Goal: Information Seeking & Learning: Get advice/opinions

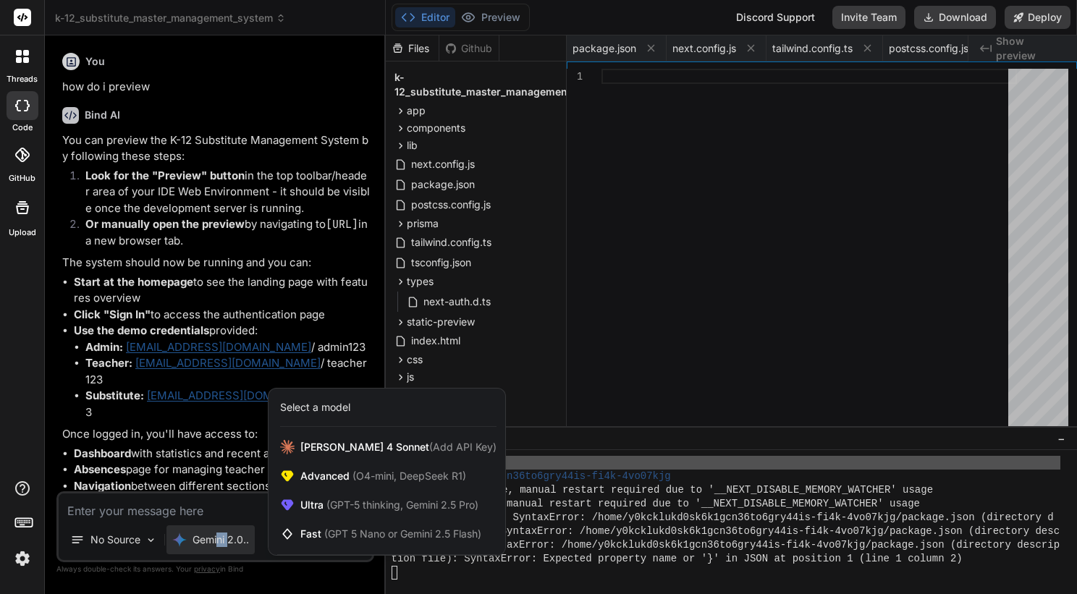
scroll to position [7259, 0]
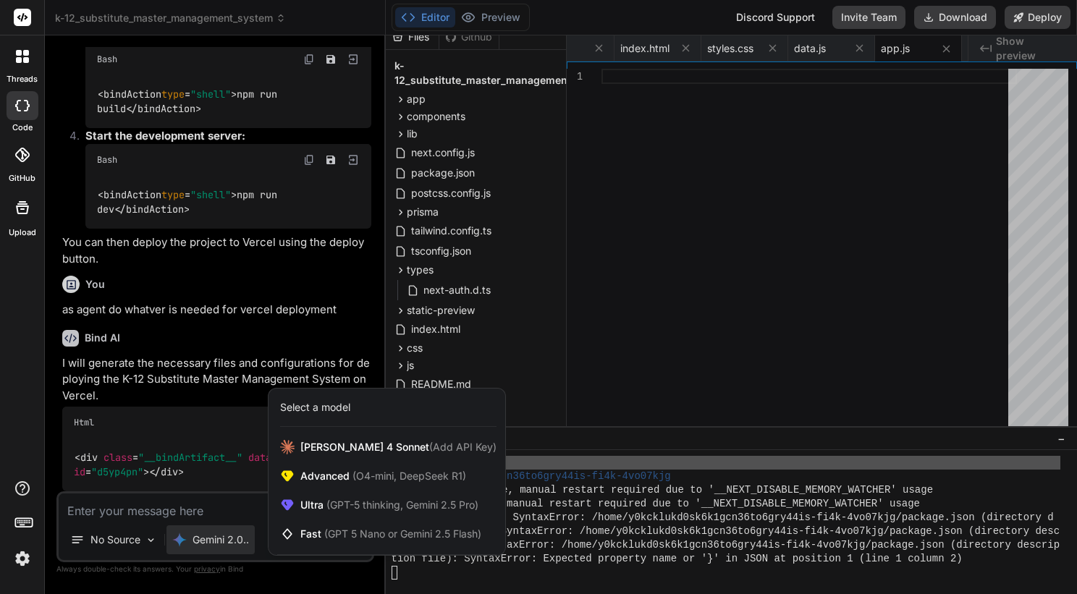
drag, startPoint x: 700, startPoint y: 398, endPoint x: 600, endPoint y: 375, distance: 102.5
click at [698, 397] on div at bounding box center [538, 297] width 1077 height 594
type textarea "x"
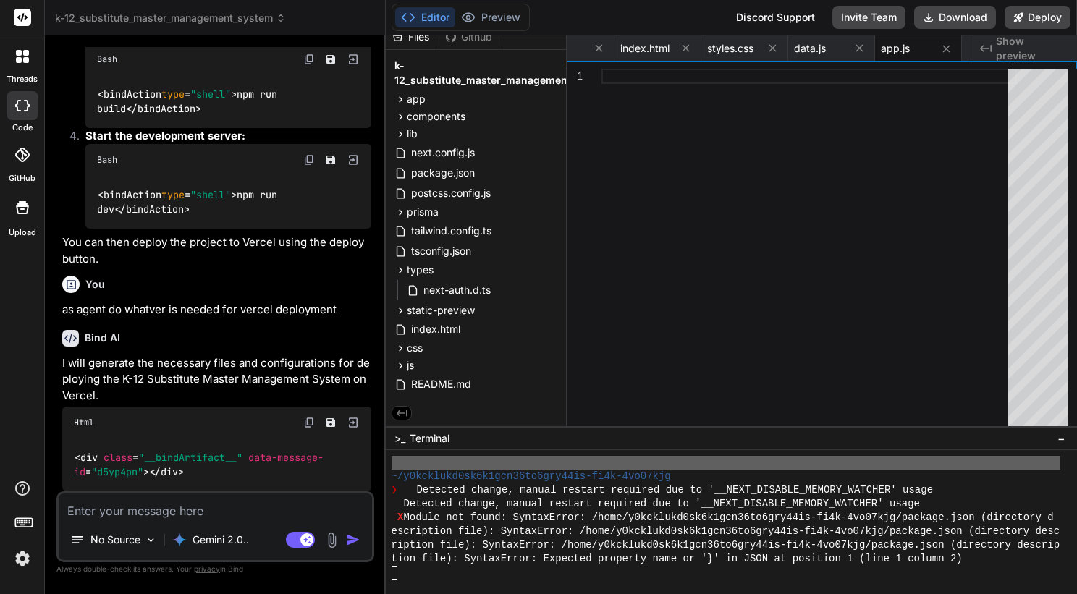
scroll to position [16213, 0]
click at [261, 501] on textarea at bounding box center [215, 506] width 313 height 26
type textarea "w"
type textarea "x"
type textarea "wh"
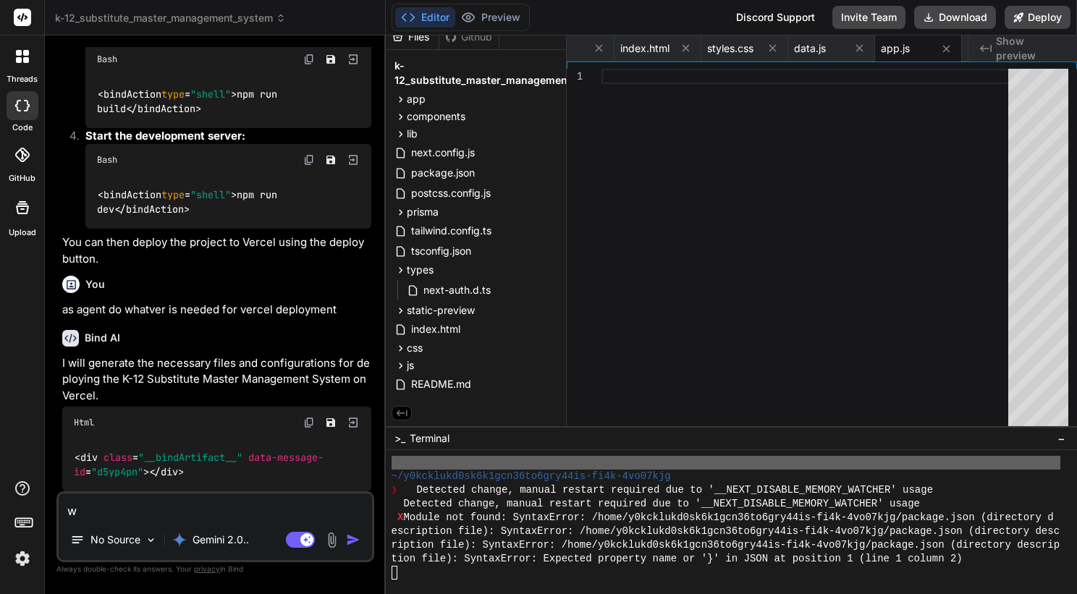
type textarea "x"
type textarea "wha"
type textarea "x"
type textarea "what"
type textarea "x"
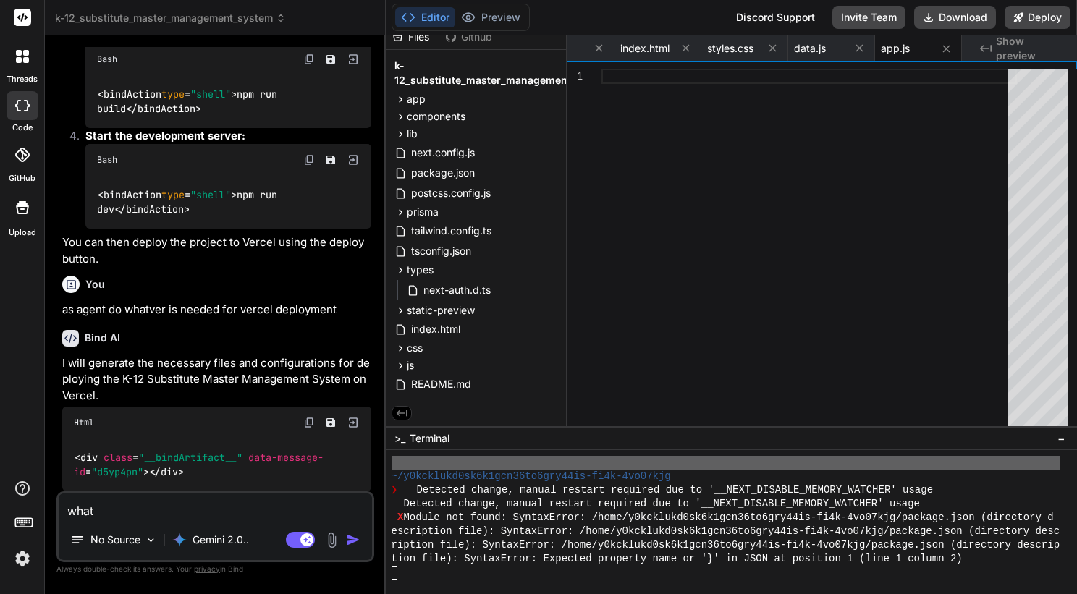
type textarea "what"
type textarea "x"
type textarea "what d"
type textarea "x"
type textarea "what do"
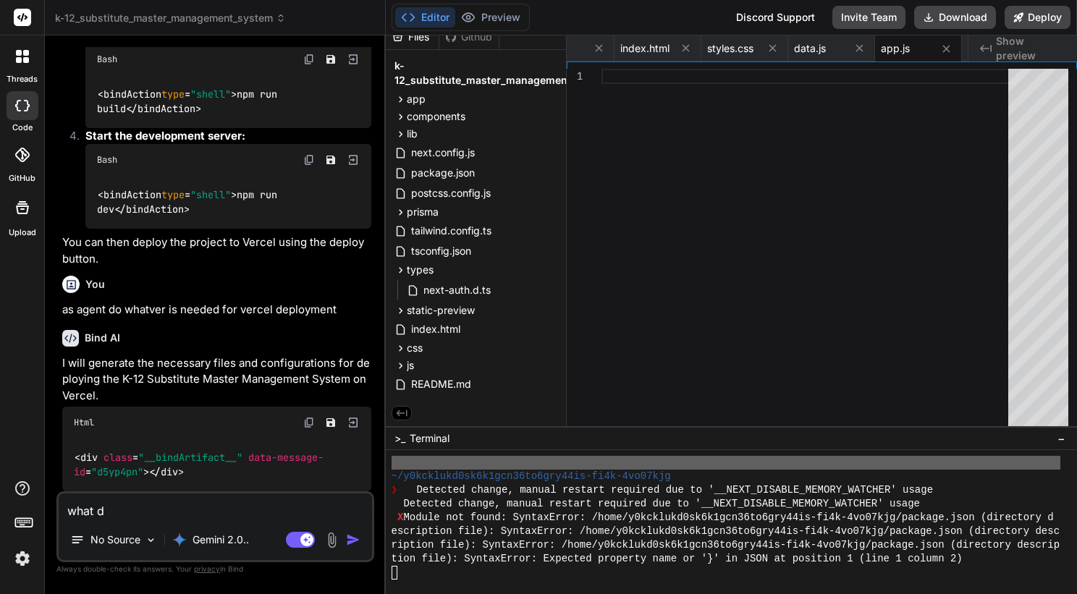
type textarea "x"
type textarea "what do"
type textarea "x"
type textarea "what do i"
type textarea "x"
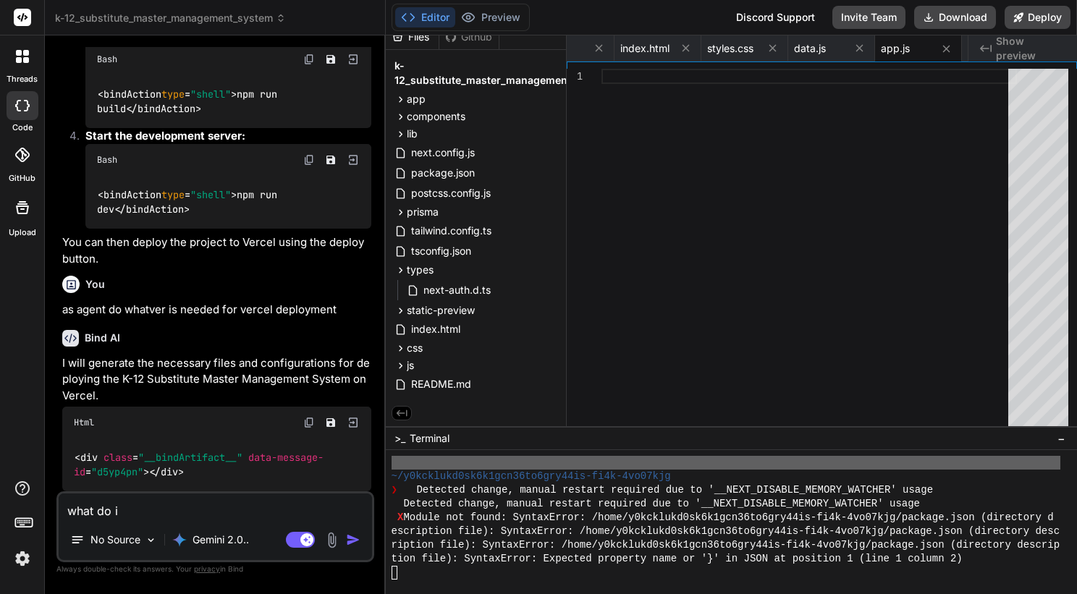
type textarea "what do i"
type textarea "x"
type textarea "what do i d"
type textarea "x"
type textarea "what do i do"
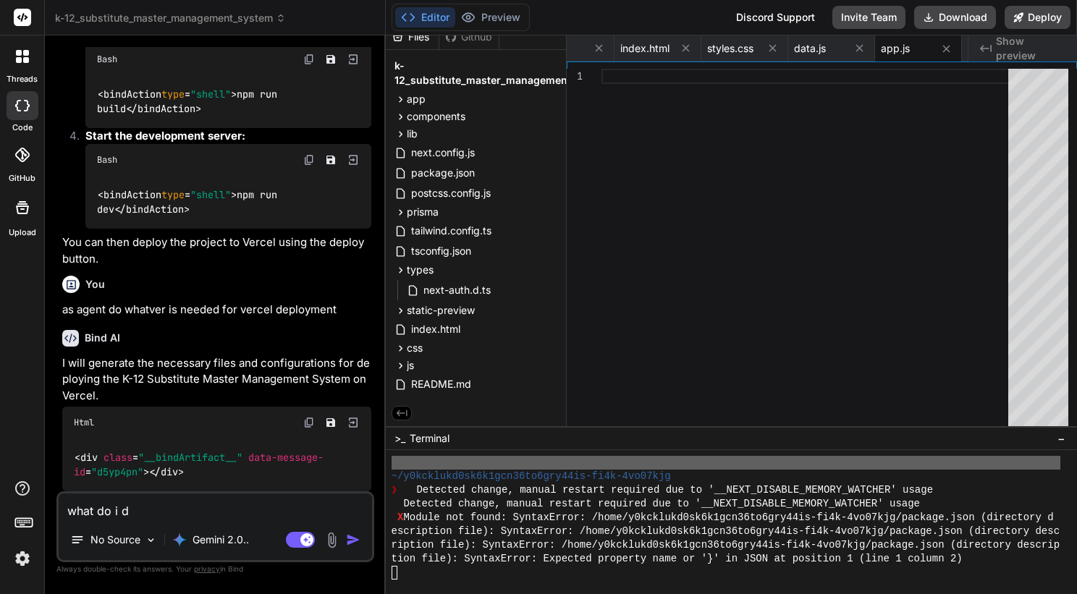
type textarea "x"
type textarea "what do i do"
type textarea "x"
type textarea "what do i do n"
type textarea "x"
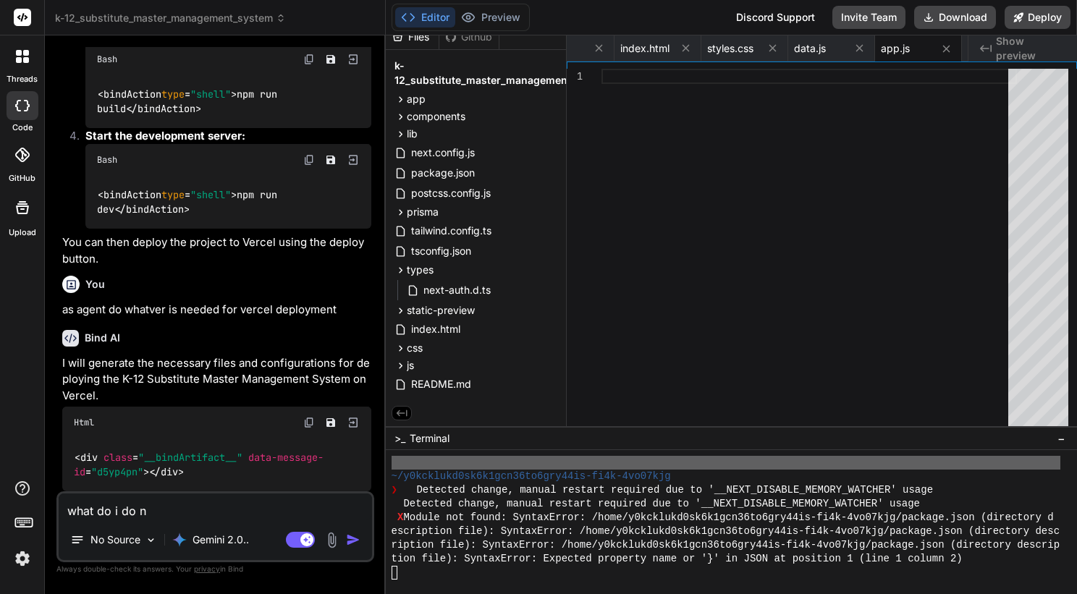
type textarea "what do i do no"
type textarea "x"
type textarea "what do i do now"
type textarea "x"
type textarea "what do i do now,"
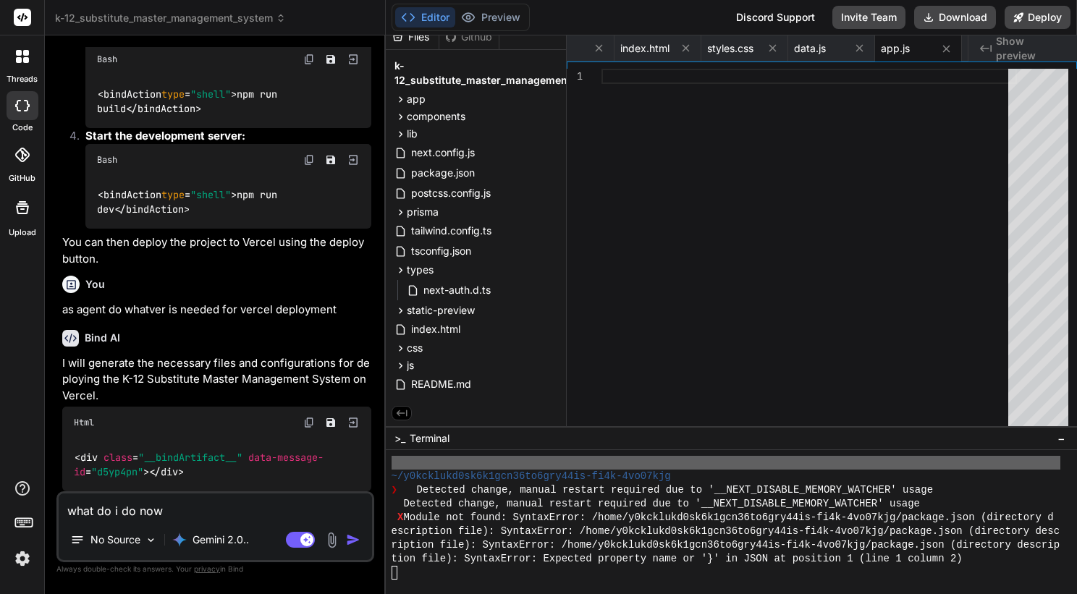
type textarea "x"
type textarea "what do i do now,"
type textarea "x"
type textarea "what do i do now, s"
type textarea "x"
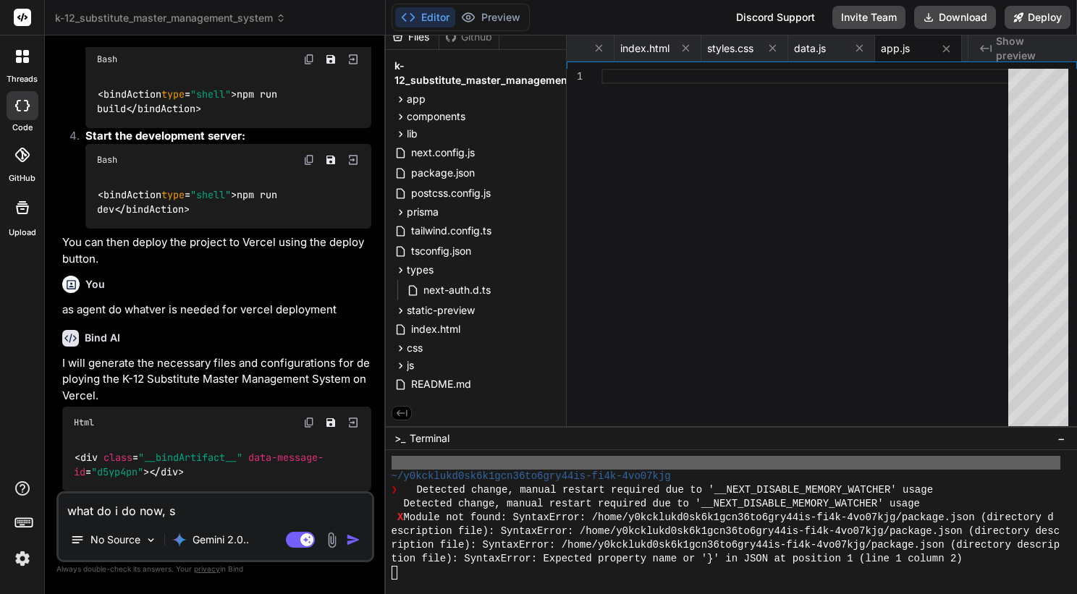
type textarea "what do i do now, sh"
type textarea "x"
type textarea "what do i do now, sho"
type textarea "x"
type textarea "what do i do now, shou"
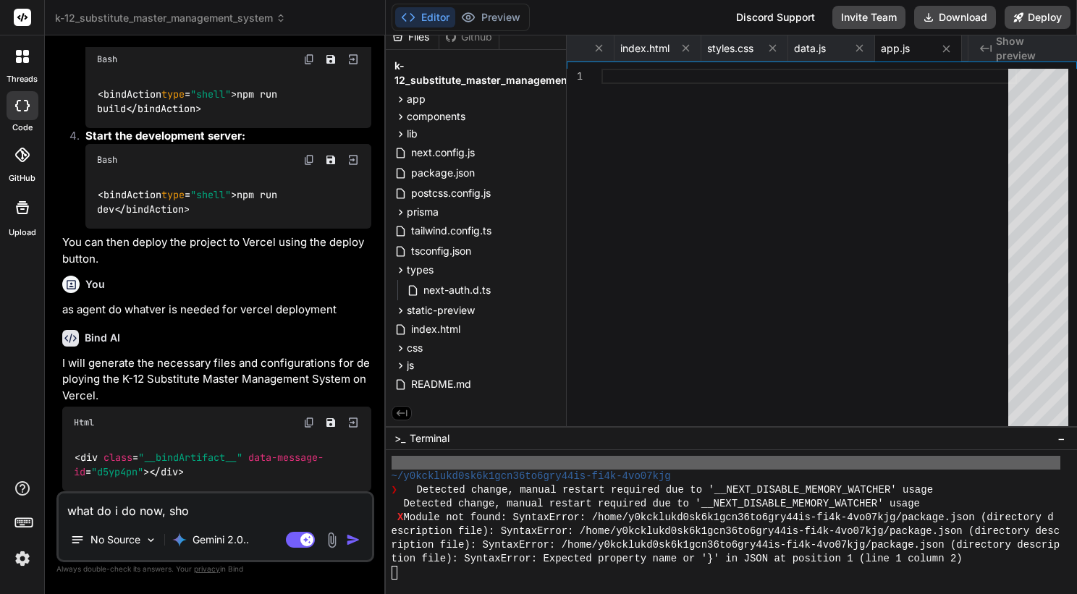
type textarea "x"
type textarea "what do i do now, shoul"
type textarea "x"
type textarea "what do i do now, should"
type textarea "x"
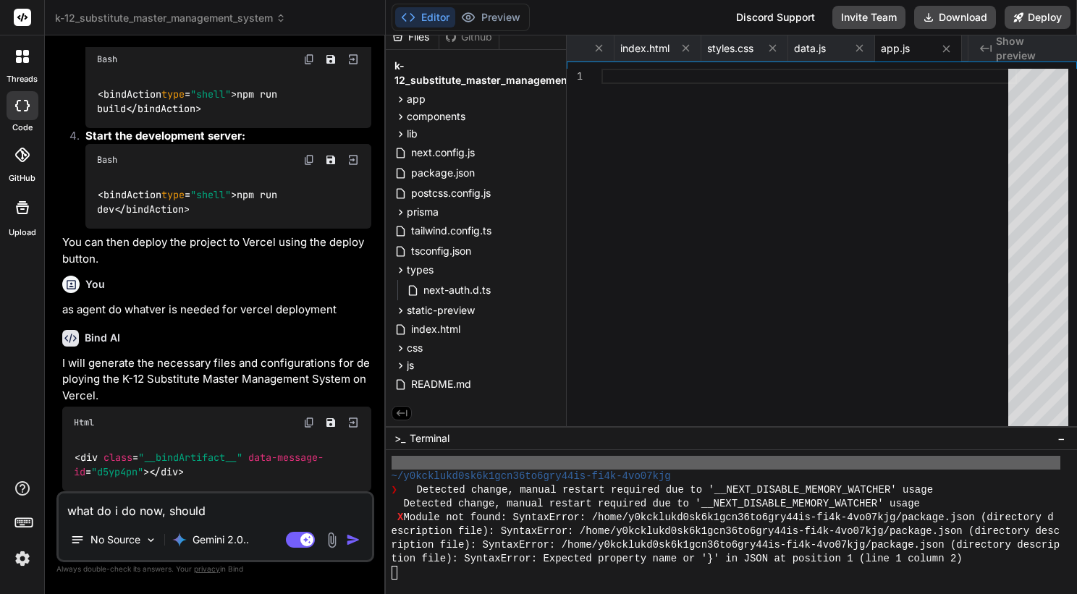
type textarea "what do i do now, should"
type textarea "x"
type textarea "what do i do now, should"
type textarea "x"
type textarea "what do i do now, should i"
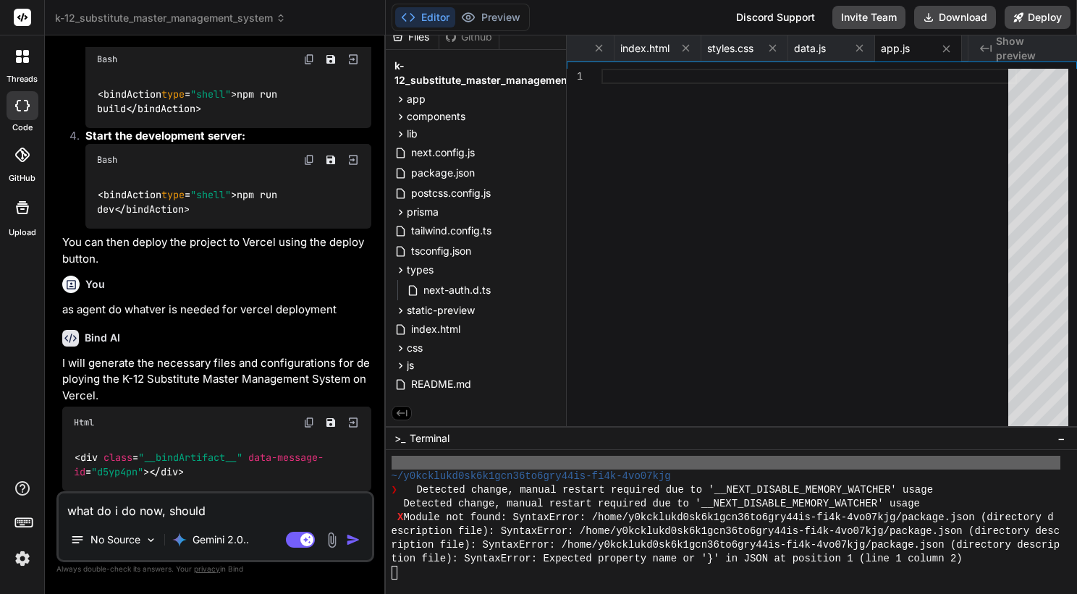
type textarea "x"
type textarea "what do i do now, should i"
type textarea "x"
type textarea "what do i do now, should i p"
type textarea "x"
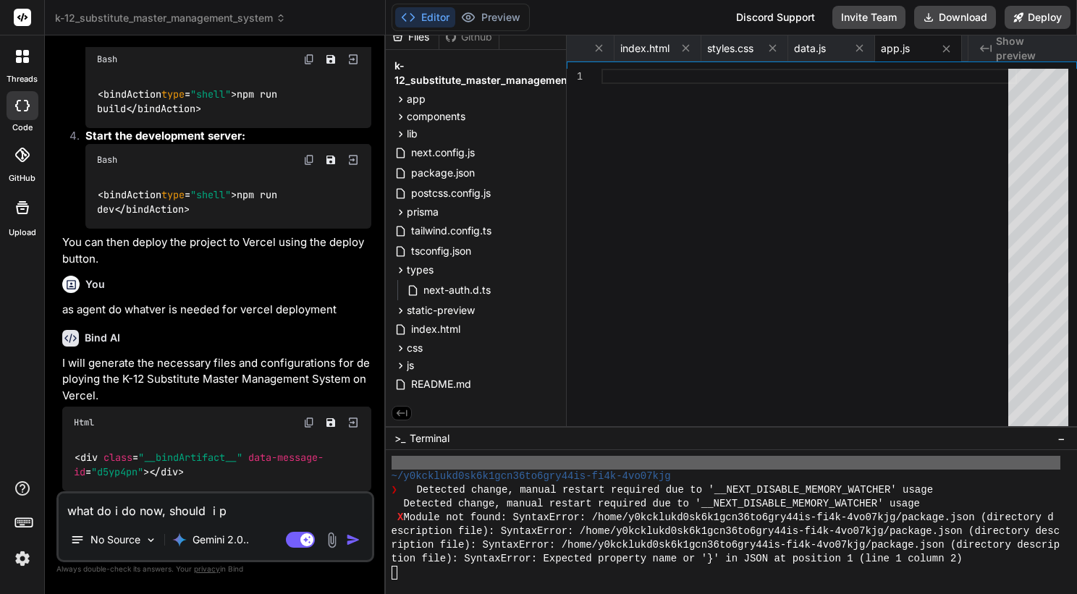
type textarea "what do i do now, should i pr"
type textarea "x"
type textarea "what do i do now, should i pre"
type textarea "x"
type textarea "what do i do now, should i pred"
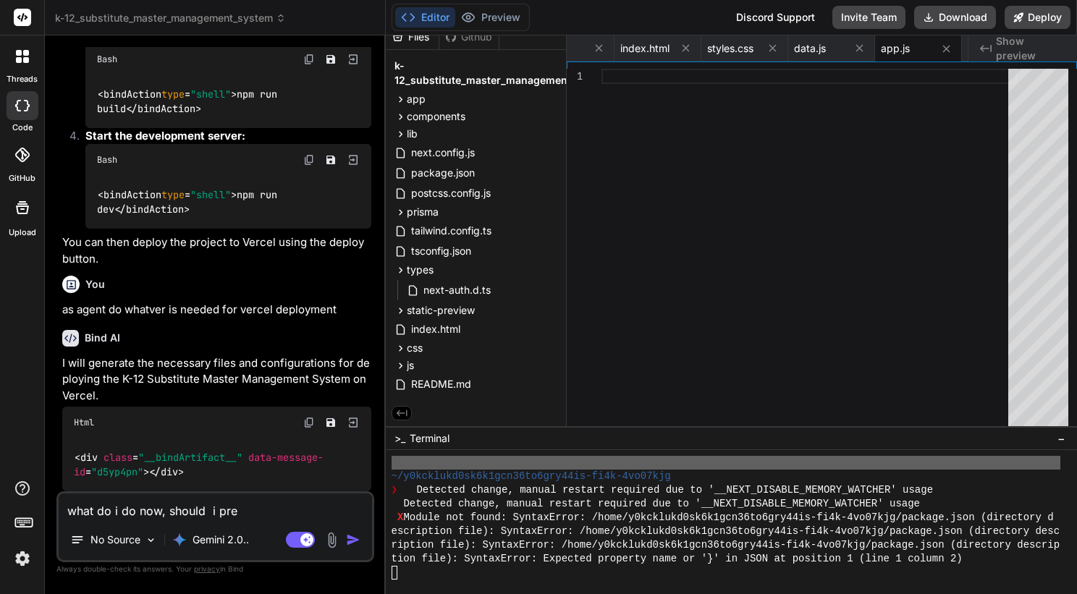
type textarea "x"
type textarea "what do i do now, should i pre"
type textarea "x"
type textarea "what do i do now, should i pres"
type textarea "x"
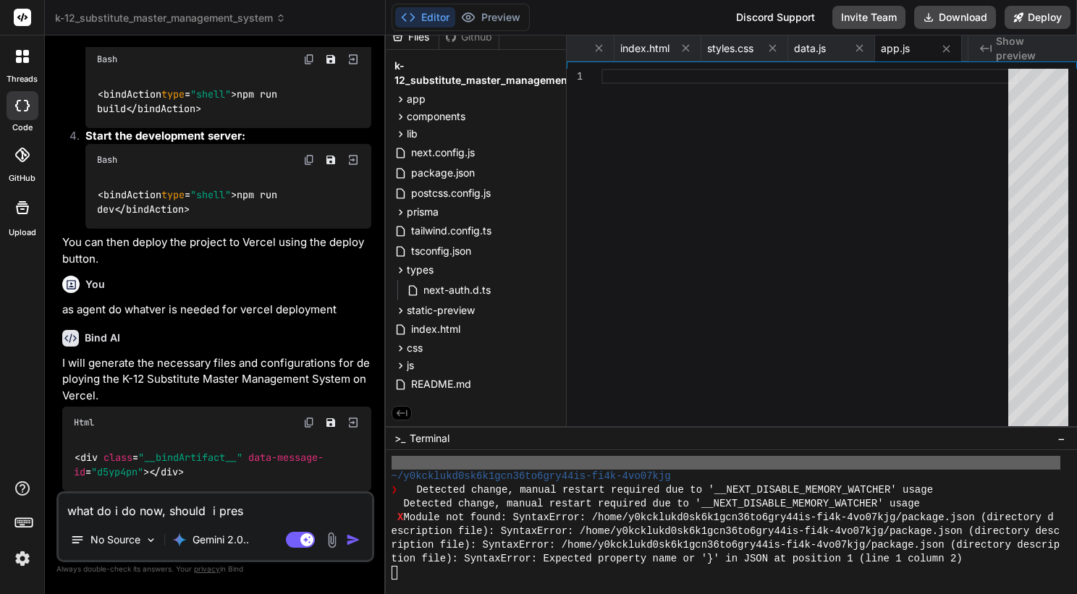
type textarea "what do i do now, should i press"
type textarea "x"
type textarea "what do i do now, should i press"
type textarea "x"
type textarea "what do i do now, should i press t"
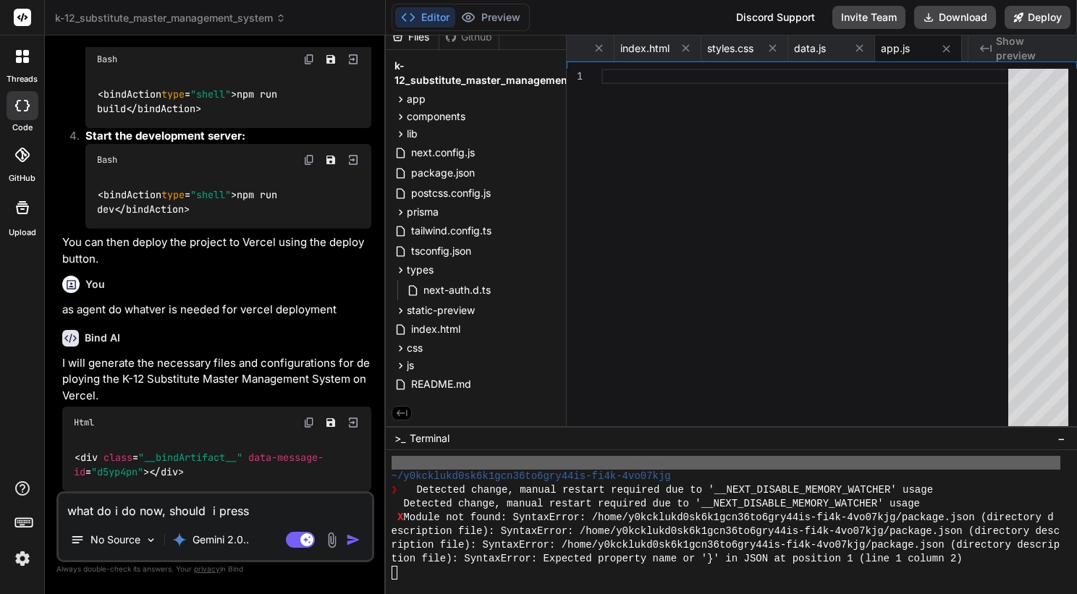
type textarea "x"
type textarea "what do i do now, should i press th"
type textarea "x"
type textarea "what do i do now, should i press the"
type textarea "x"
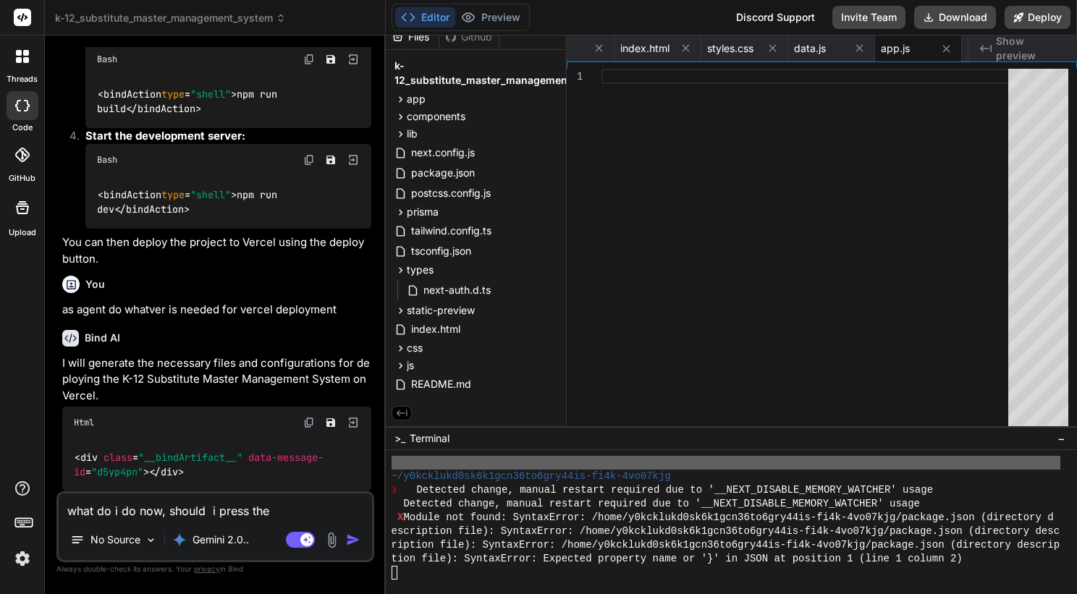
type textarea "what do i do now, should i press the"
type textarea "x"
type textarea "what do i do now, should i press the d"
type textarea "x"
type textarea "what do i do now, should i press the de"
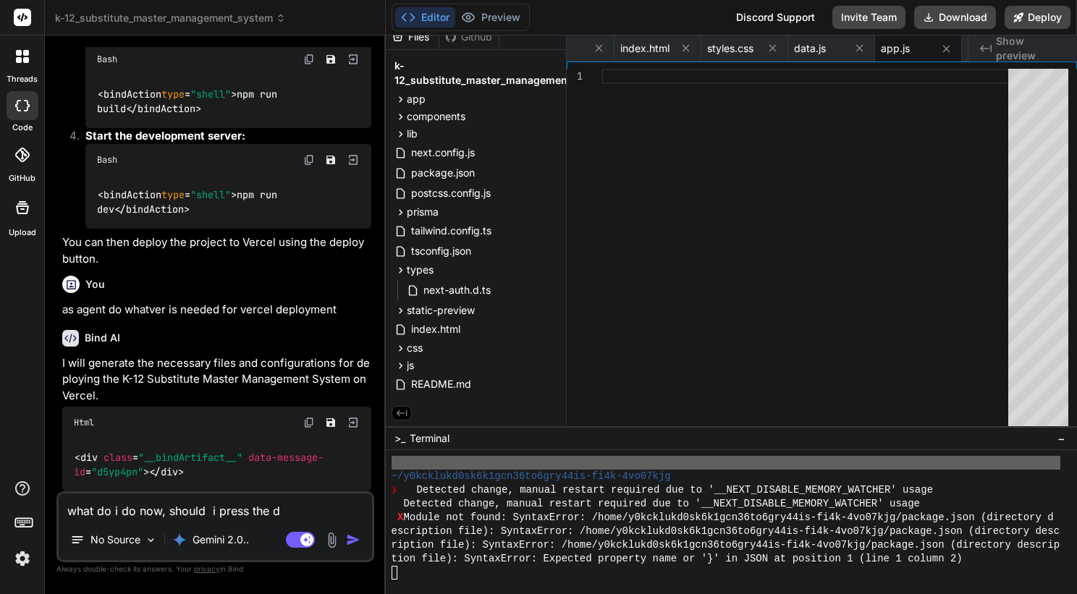
type textarea "x"
type textarea "what do i do now, should i press the dep"
type textarea "x"
type textarea "what do i do now, should i press the depl"
type textarea "x"
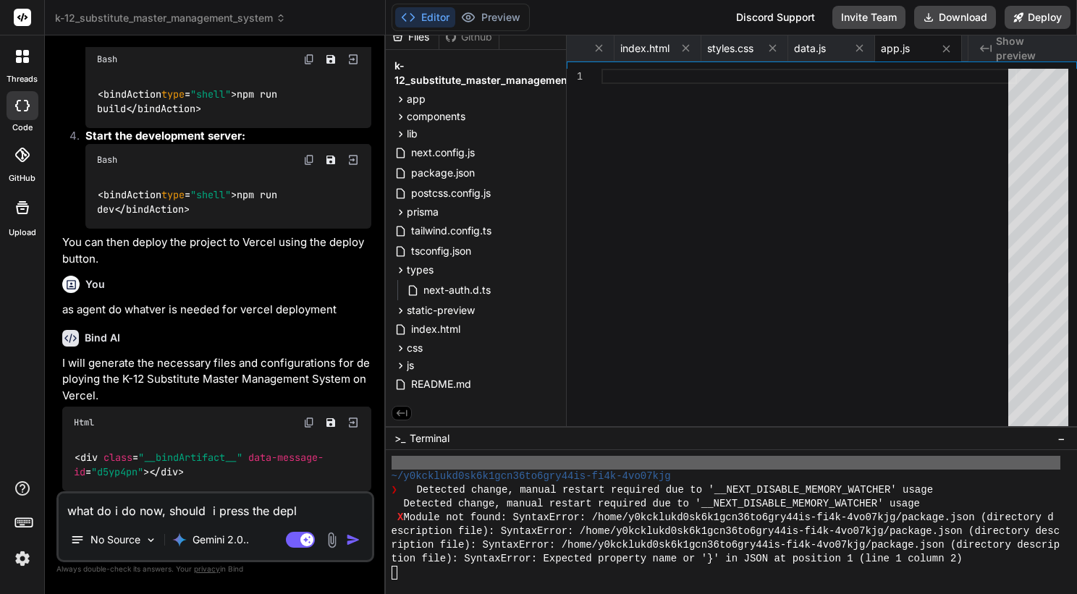
type textarea "what do i do now, should i press the deplo"
type textarea "x"
type textarea "what do i do now, should i press the deploy"
type textarea "x"
type textarea "what do i do now, should i press the deploy"
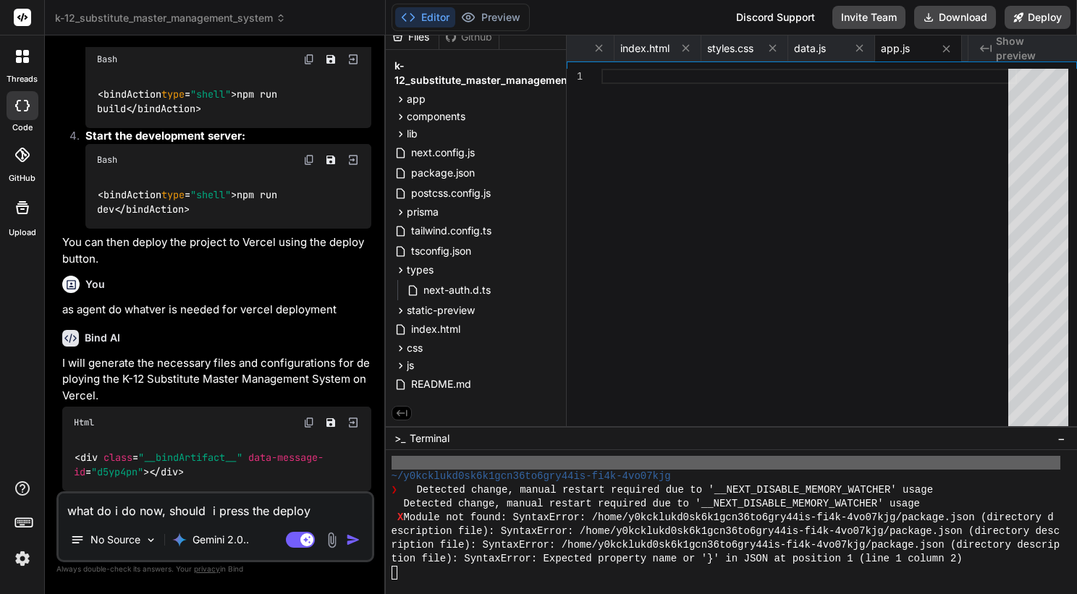
type textarea "x"
type textarea "what do i do now, should i press the deploy b"
type textarea "x"
type textarea "what do i do now, should i press the deploy bu"
type textarea "x"
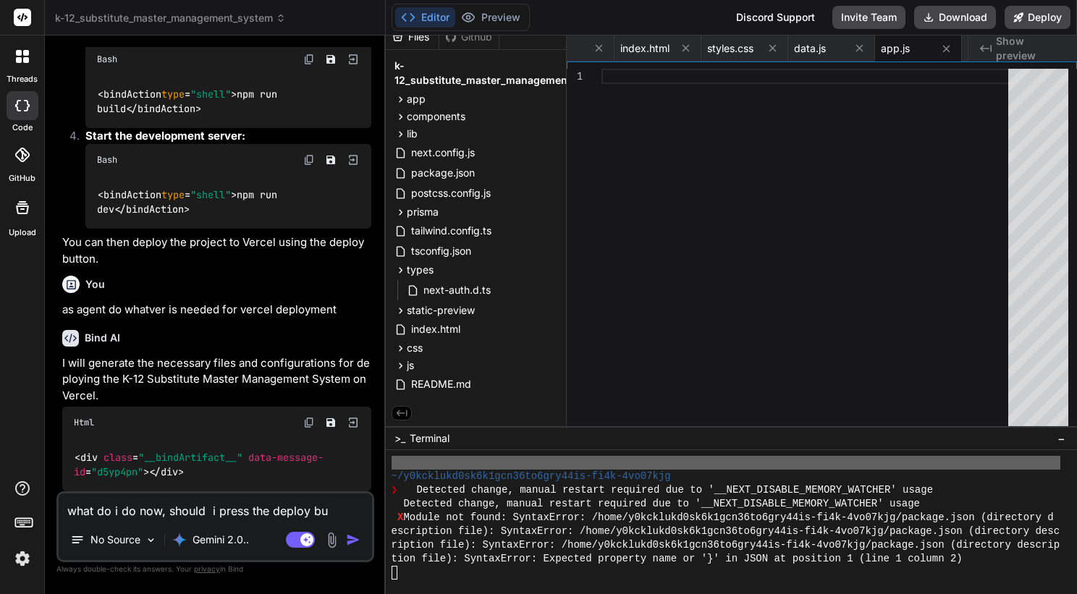
type textarea "what do i do now, should i press the deploy but"
type textarea "x"
type textarea "what do i do now, should i press the deploy butt"
type textarea "x"
type textarea "what do i do now, should i press the deploy butto"
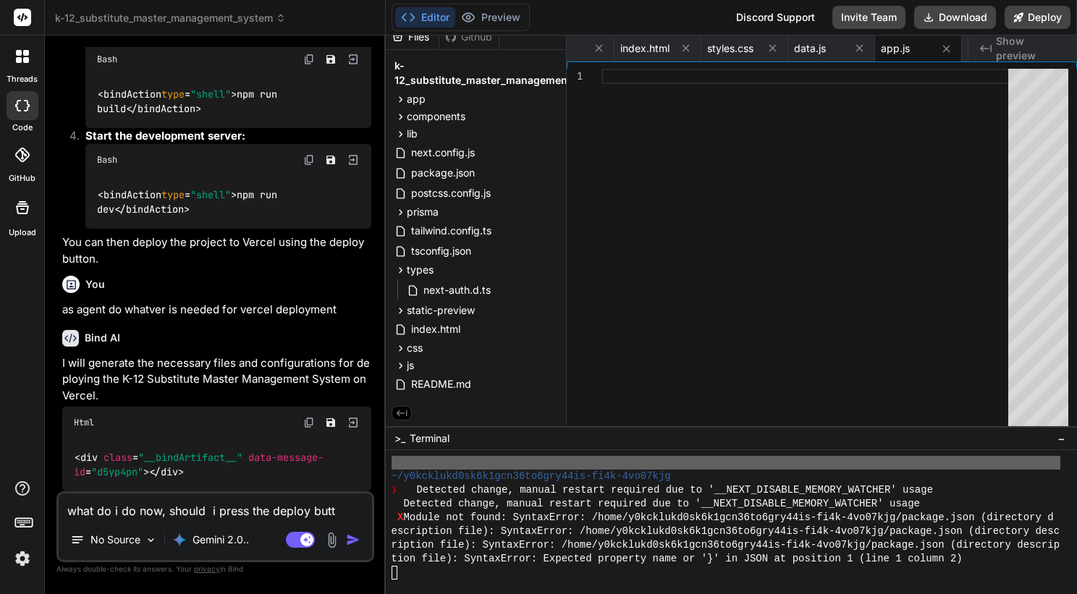
type textarea "x"
type textarea "what do i do now, should i press the deploy button"
type textarea "x"
type textarea "what do i do now, should i press the deploy button?"
type textarea "x"
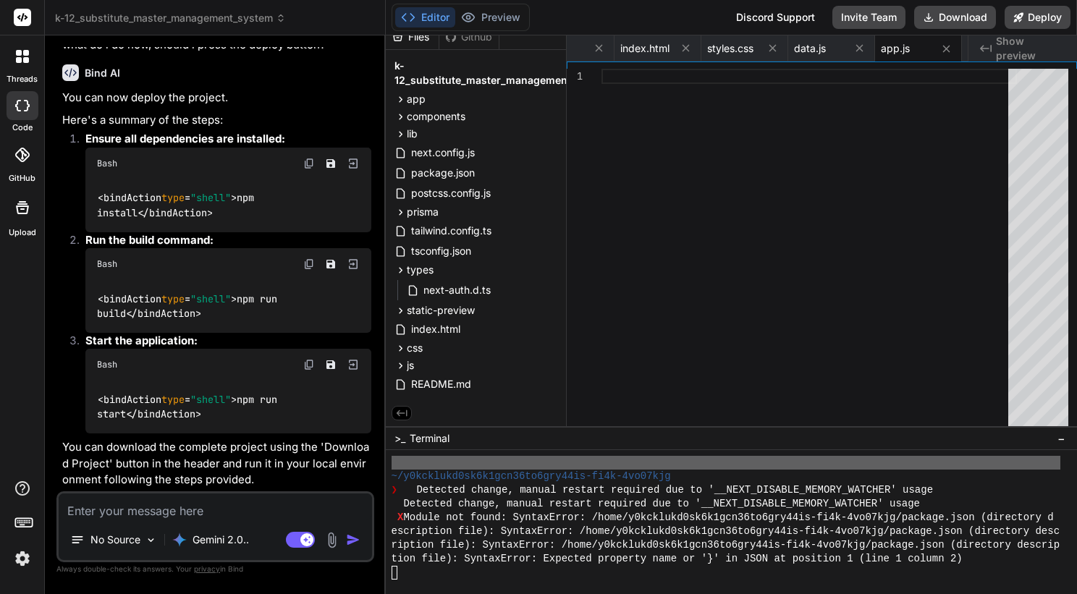
scroll to position [16508, 0]
type textarea "x"
click at [194, 504] on textarea at bounding box center [215, 506] width 313 height 26
type textarea "i"
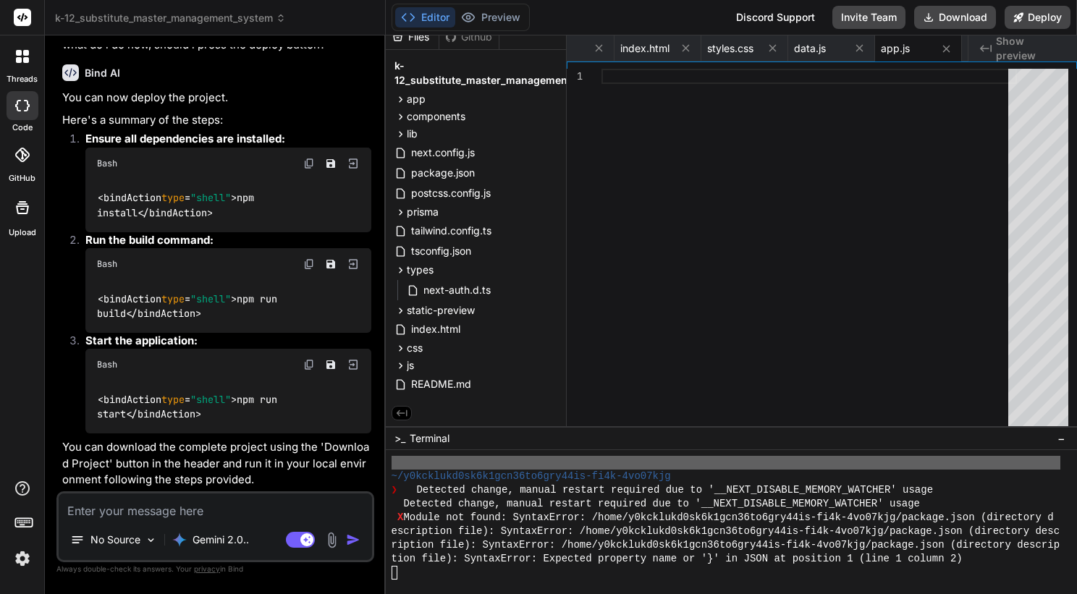
type textarea "x"
type textarea "i"
type textarea "x"
type textarea "i d"
type textarea "x"
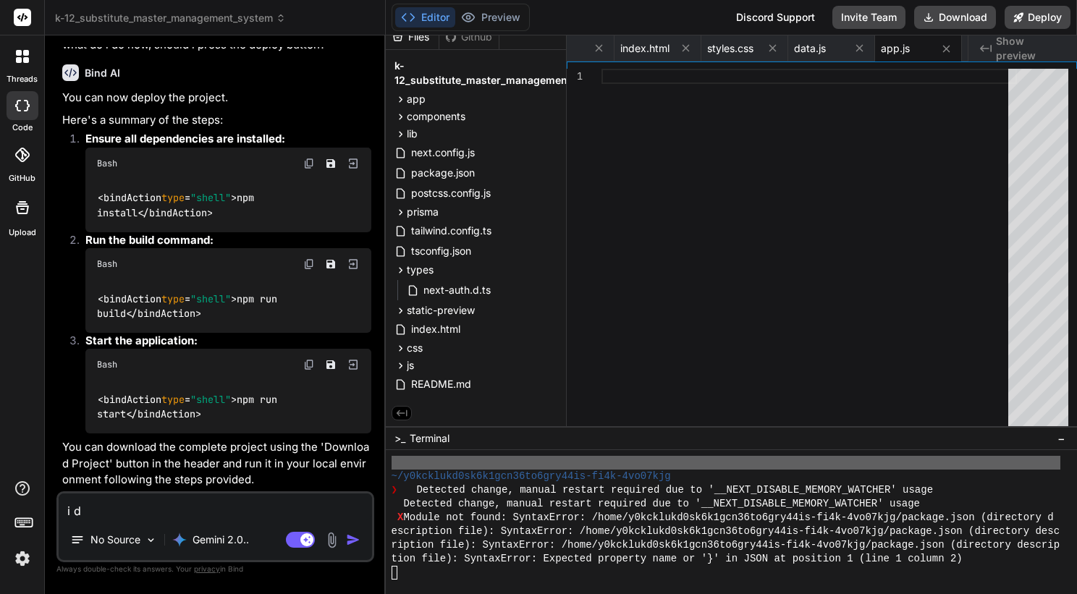
type textarea "i do"
type textarea "x"
type textarea "i don"
type textarea "x"
type textarea "i dont"
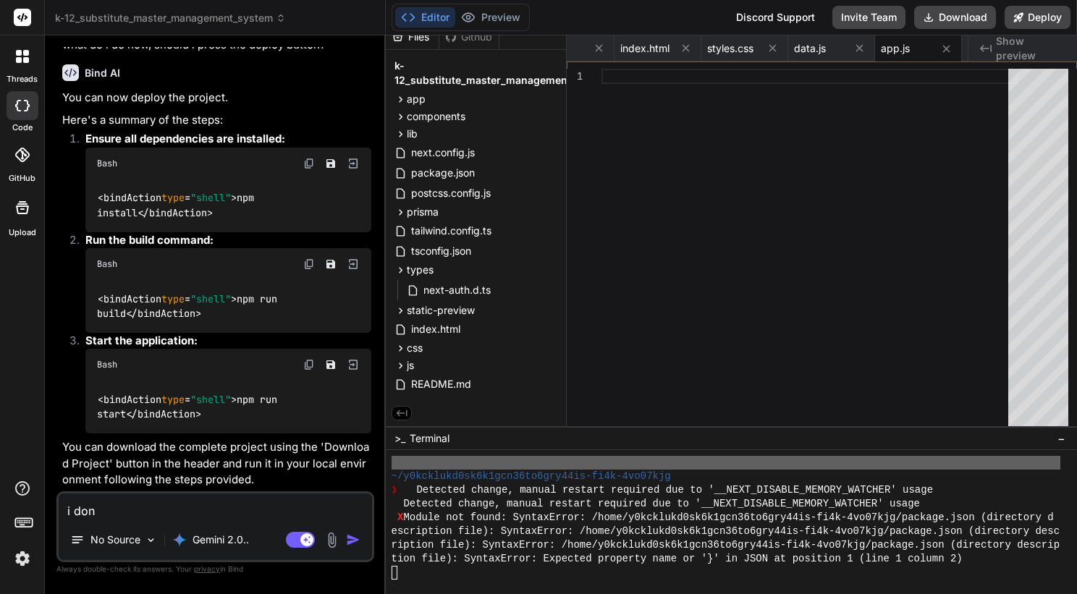
type textarea "x"
type textarea "i dont"
type textarea "x"
type textarea "i dont w"
type textarea "x"
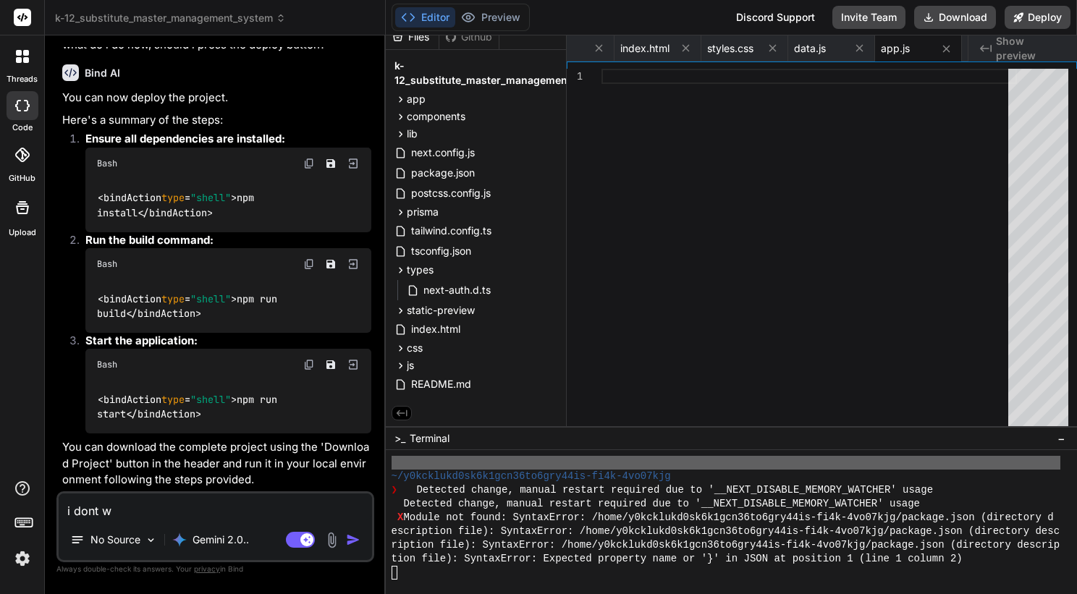
type textarea "i dont"
type textarea "x"
type textarea "i dont h"
type textarea "x"
type textarea "i dont ha"
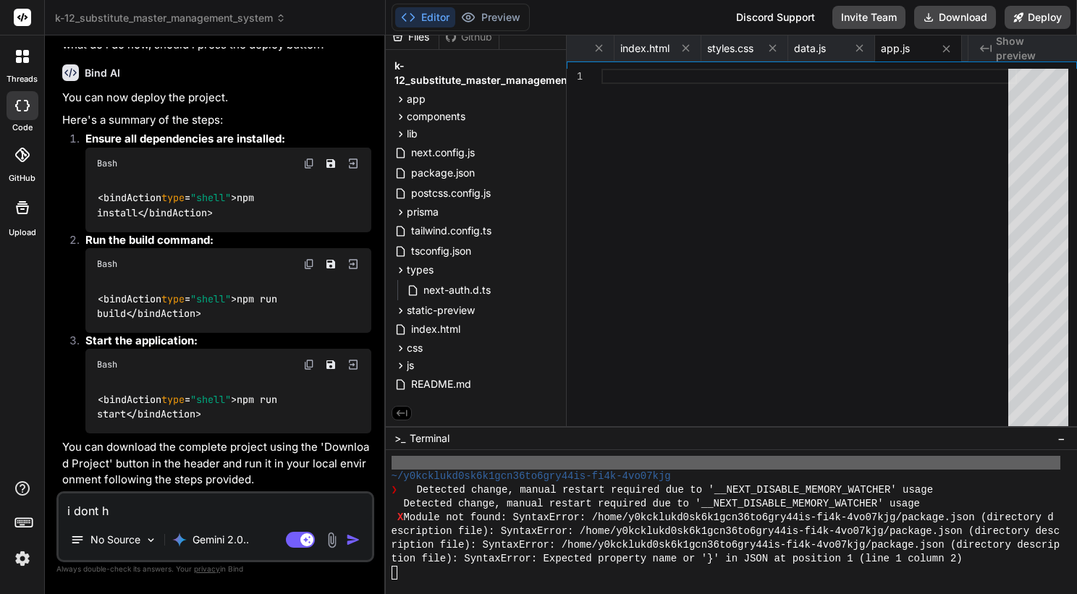
type textarea "x"
type textarea "i dont hav"
type textarea "x"
type textarea "i dont have"
type textarea "x"
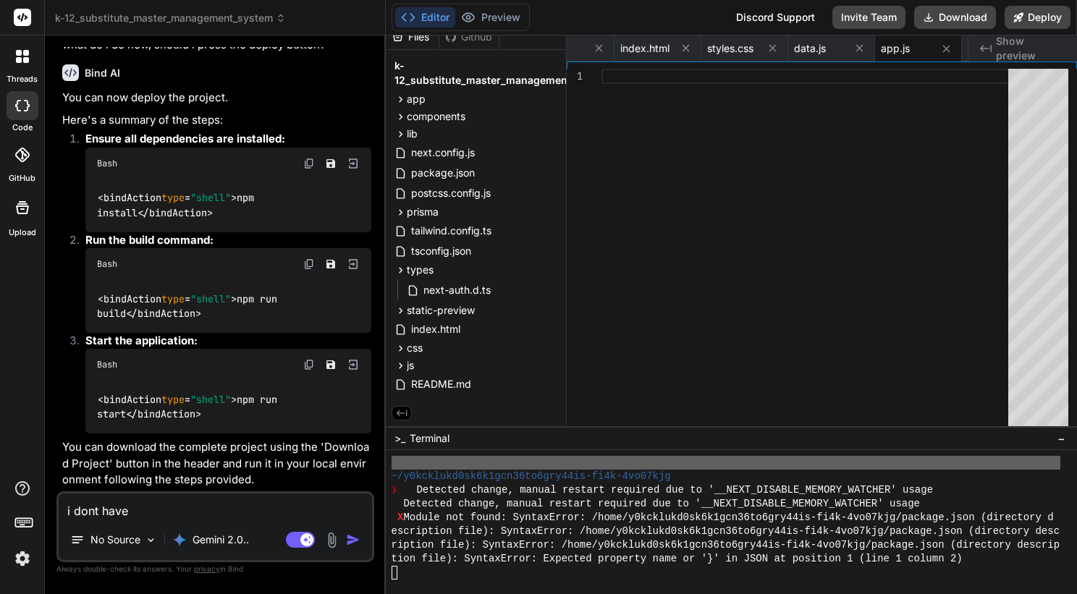
type textarea "i dont have"
type textarea "x"
type textarea "i dont have a"
type textarea "x"
type textarea "i dont have a"
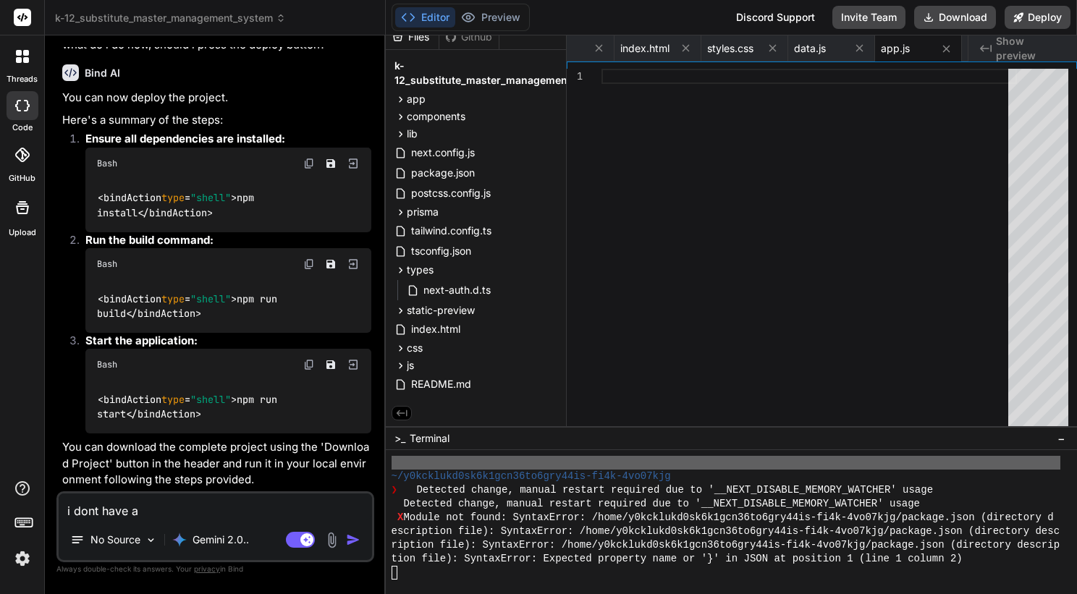
type textarea "x"
type textarea "i dont have a l"
type textarea "x"
type textarea "i dont have a lo"
type textarea "x"
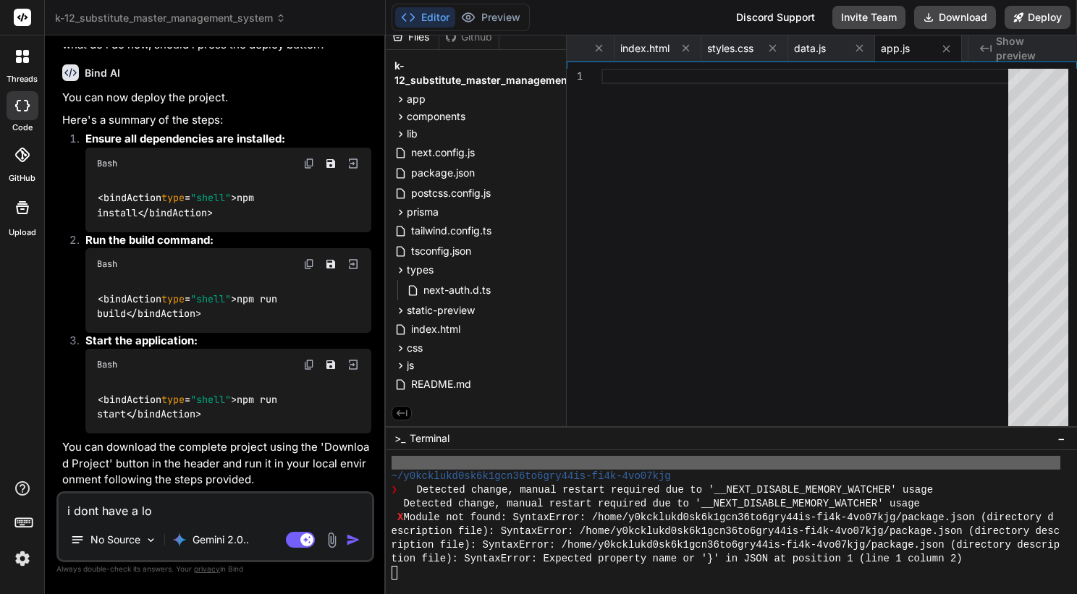
type textarea "i dont have a loc"
type textarea "x"
type textarea "i dont have a loca"
type textarea "x"
type textarea "i dont have a local"
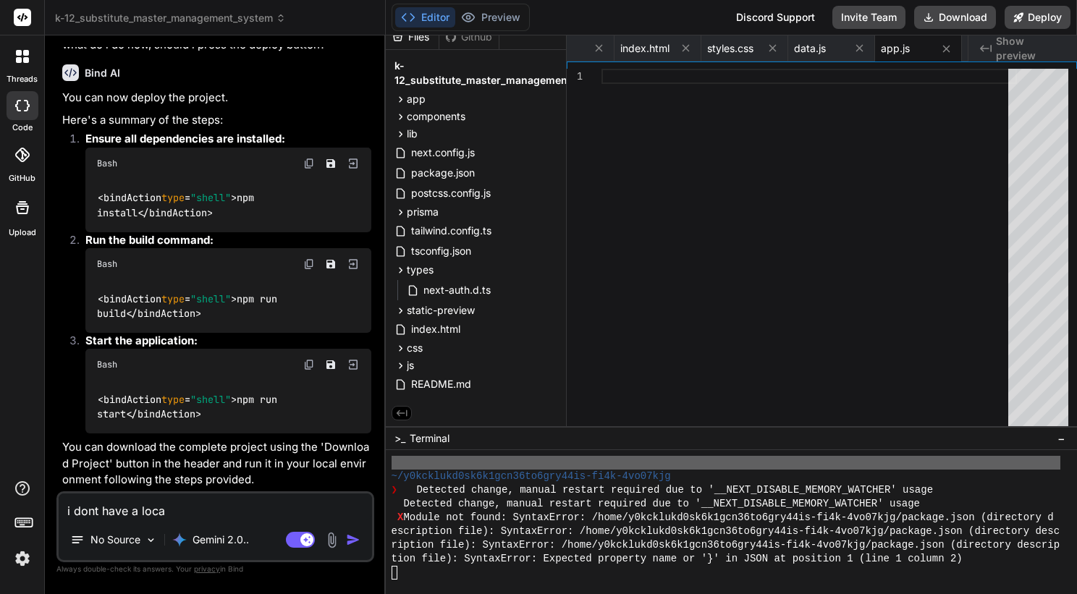
type textarea "x"
type textarea "i dont have a local"
type textarea "x"
type textarea "i dont have a local e"
type textarea "x"
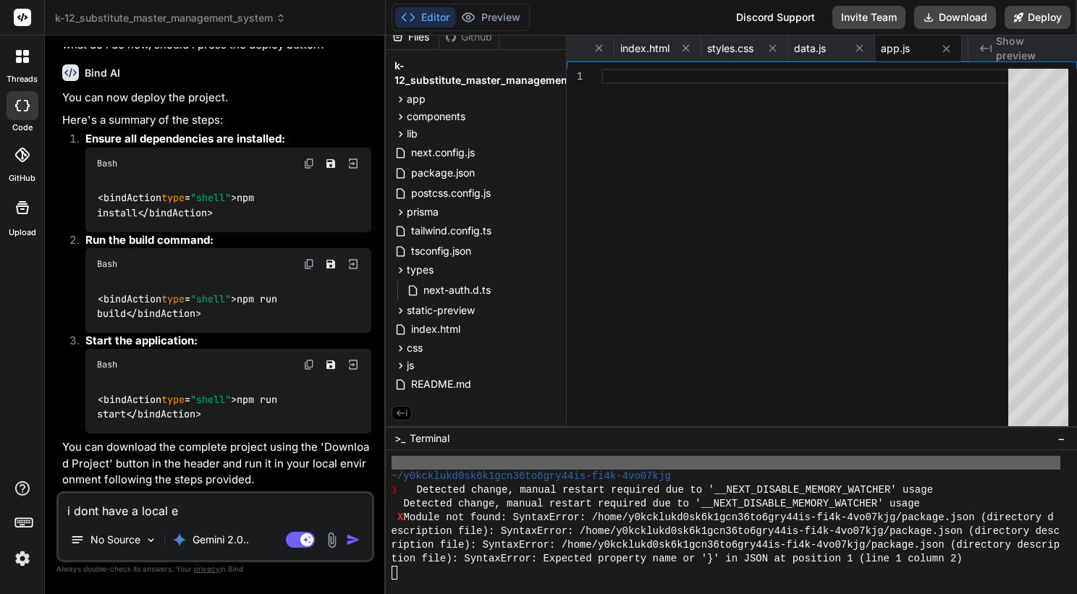
type textarea "i dont have a local en"
type textarea "x"
type textarea "i dont have a local env"
type textarea "x"
type textarea "i dont have a local envi"
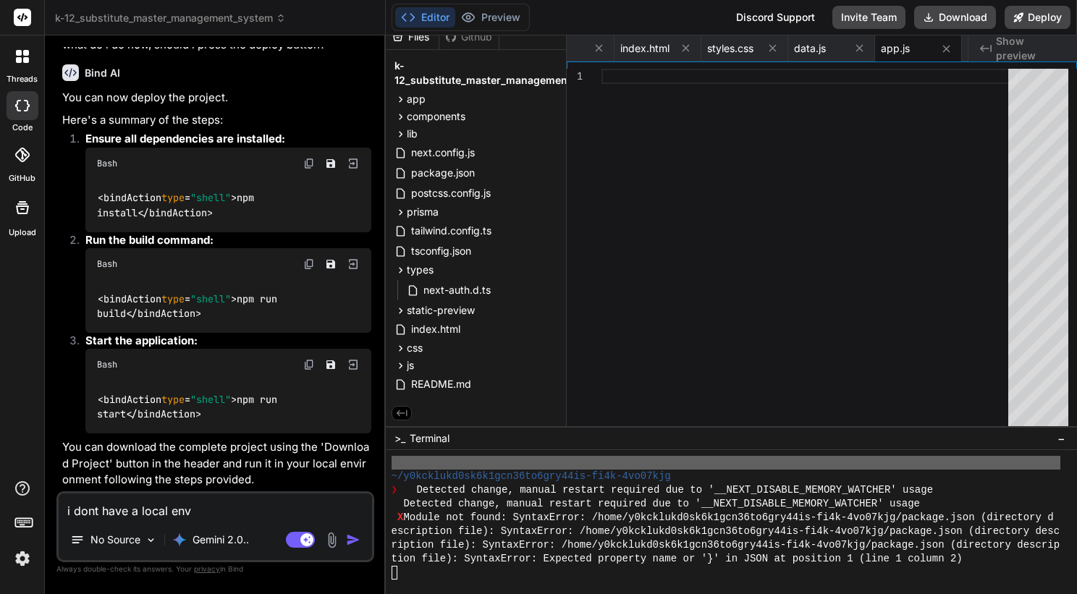
type textarea "x"
type textarea "i dont have a local envir"
type textarea "x"
type textarea "i dont have a local enviro"
type textarea "x"
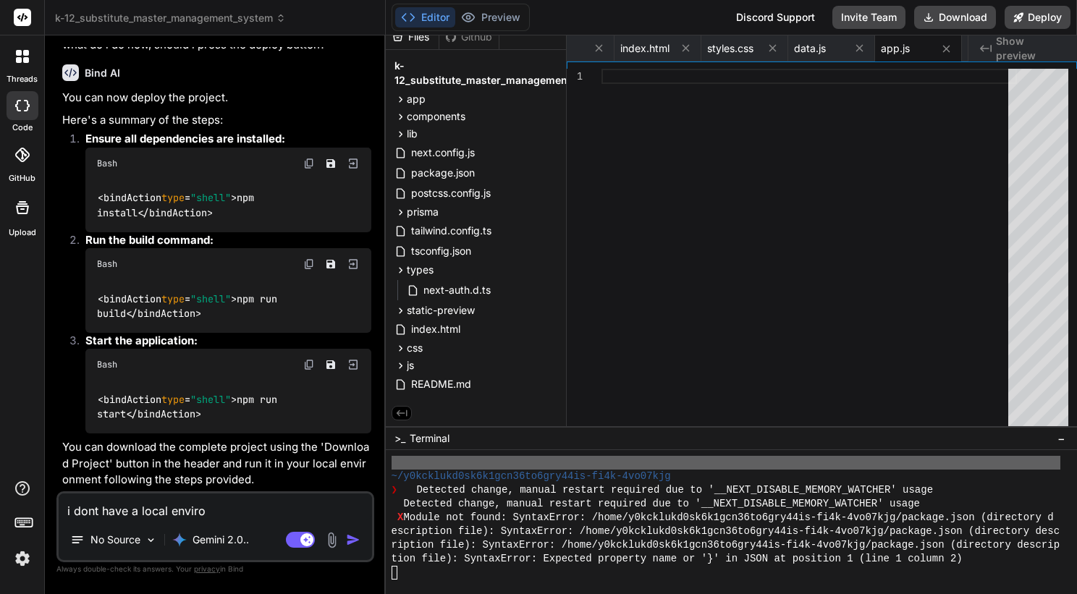
type textarea "i dont have a local environ"
type textarea "x"
type textarea "i dont have a local environm"
type textarea "x"
type textarea "i dont have a local environme"
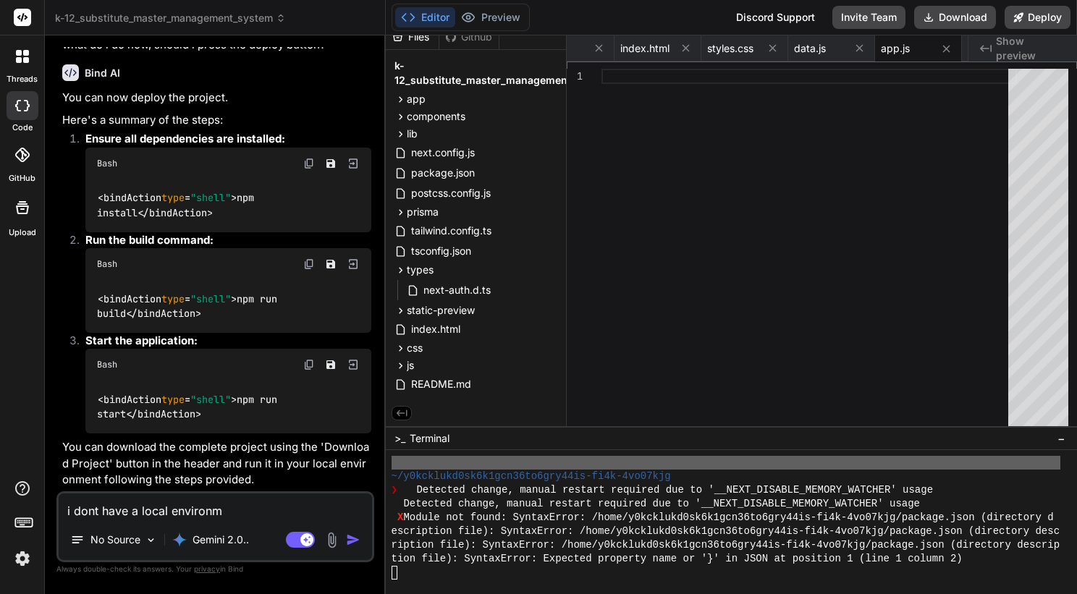
type textarea "x"
type textarea "i dont have a local environmen"
type textarea "x"
type textarea "i dont have a local environment"
type textarea "x"
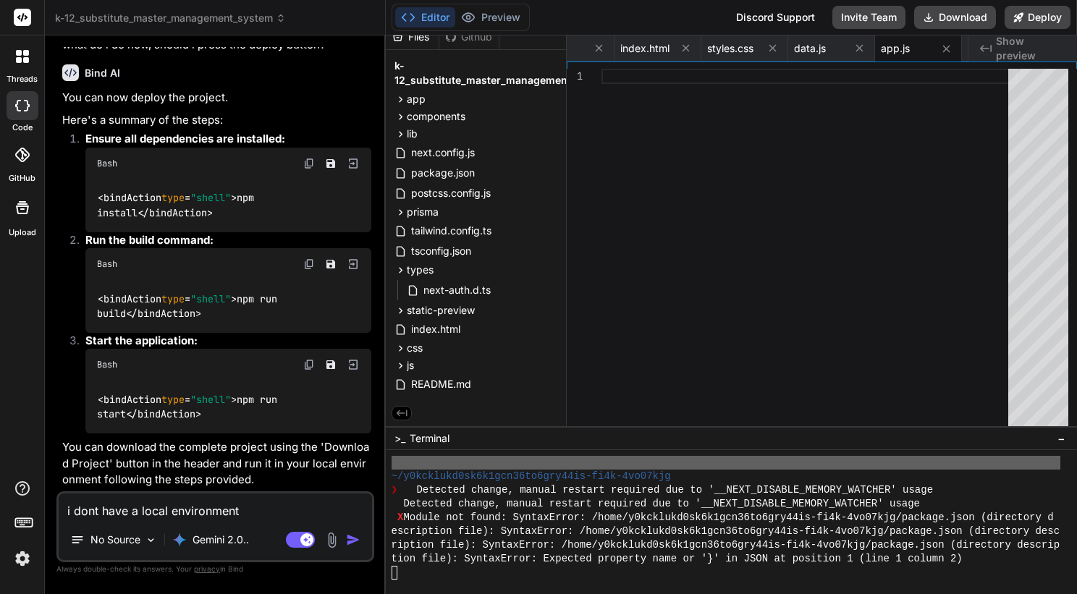
type textarea "i dont have a local environment,"
type textarea "x"
type textarea "i dont have a local environment,"
type textarea "x"
type textarea "i dont have a local environment, p"
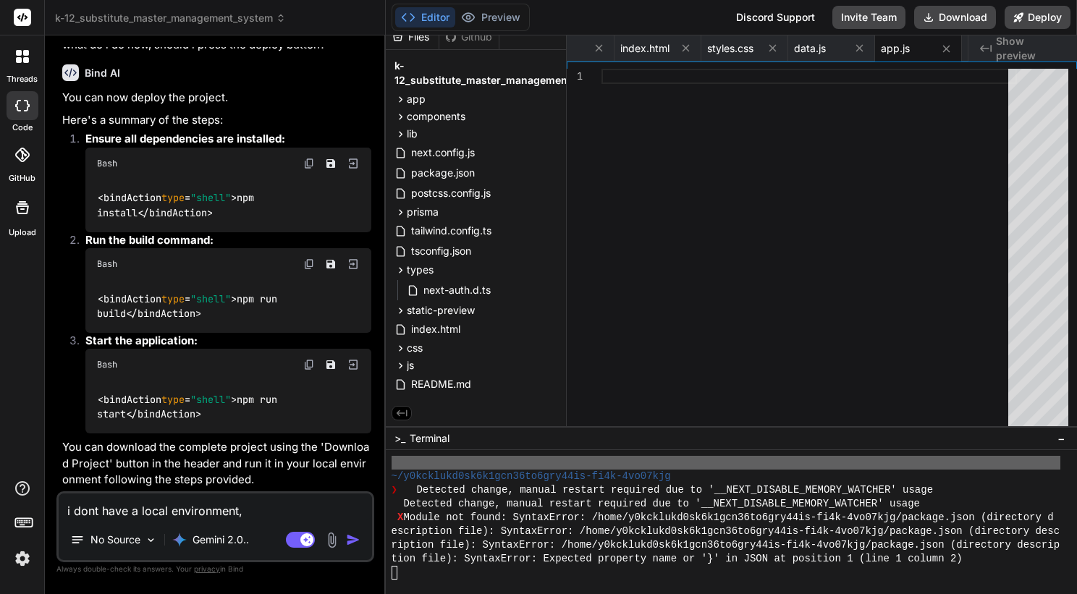
type textarea "x"
type textarea "i dont have a local environment, pl"
type textarea "x"
type textarea "i dont have a local environment, ple"
type textarea "x"
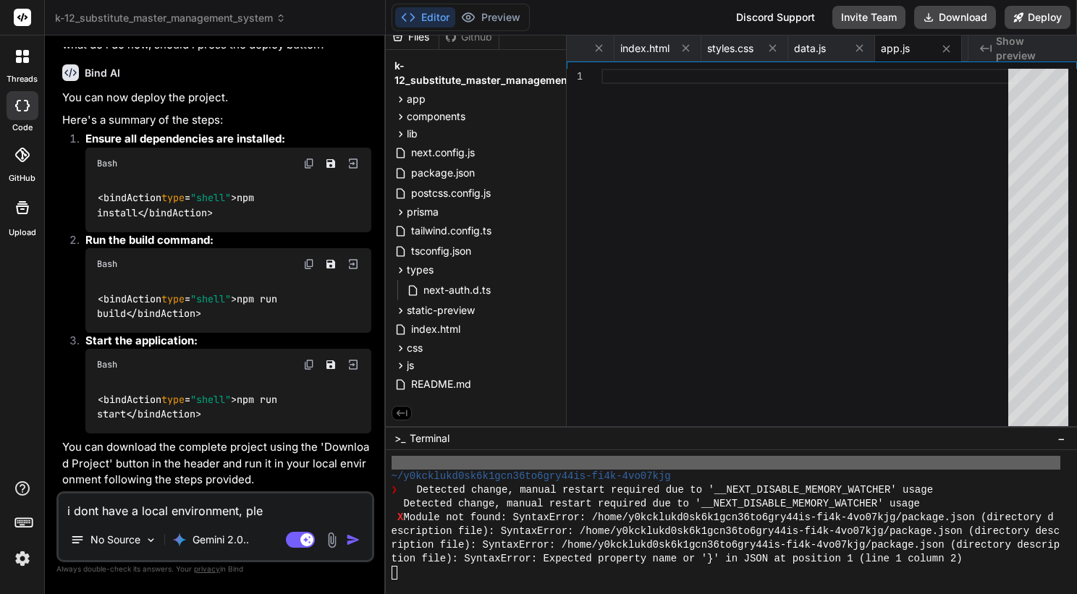
type textarea "i dont have a local environment, plea"
type textarea "x"
type textarea "i dont have a local environment, pleas"
type textarea "x"
type textarea "i dont have a local environment, please"
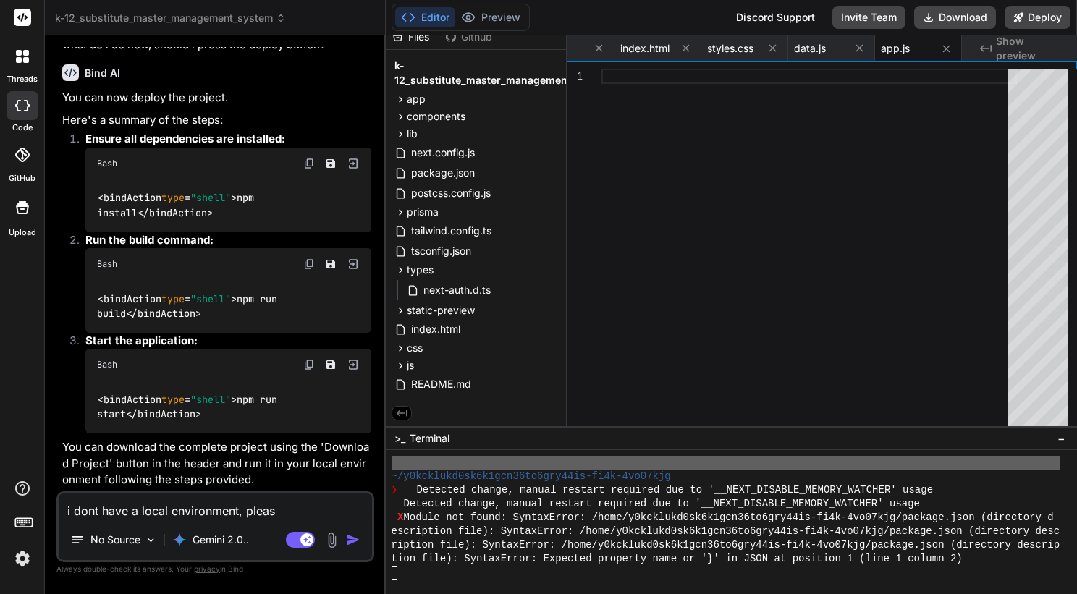
type textarea "x"
type textarea "i dont have a local environment, please"
type textarea "x"
type textarea "i dont have a local environment, please p"
type textarea "x"
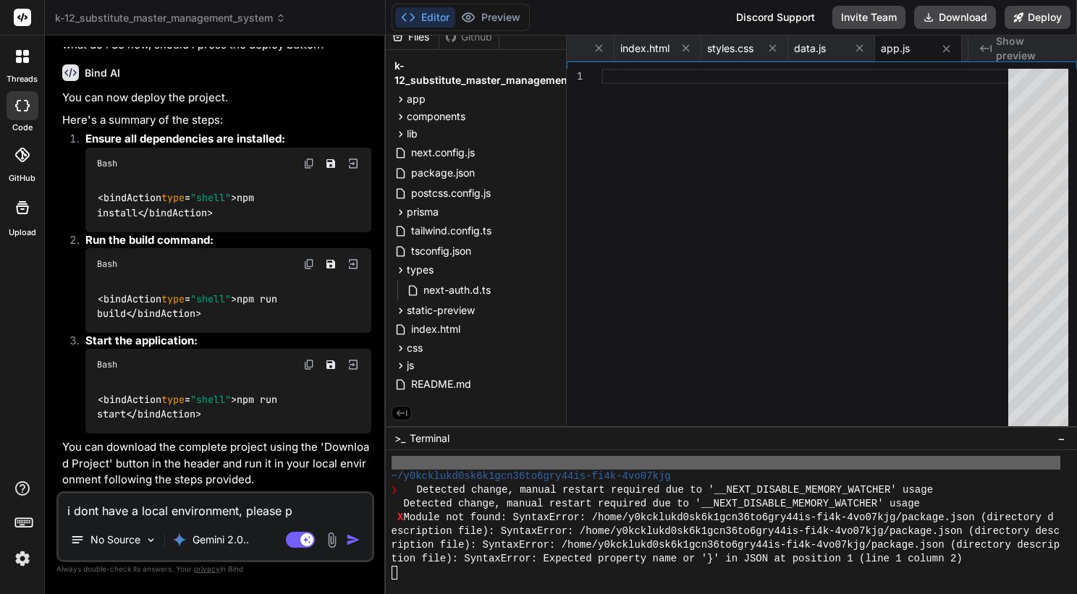
type textarea "i dont have a local environment, please pr"
type textarea "x"
type textarea "i dont have a local environment, please pre"
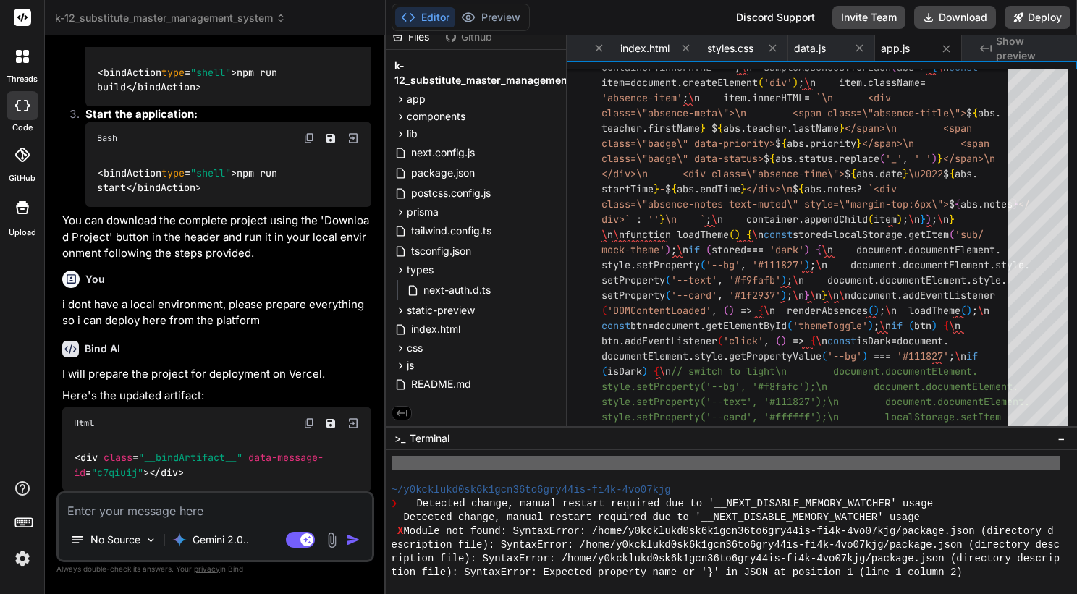
scroll to position [7314, 0]
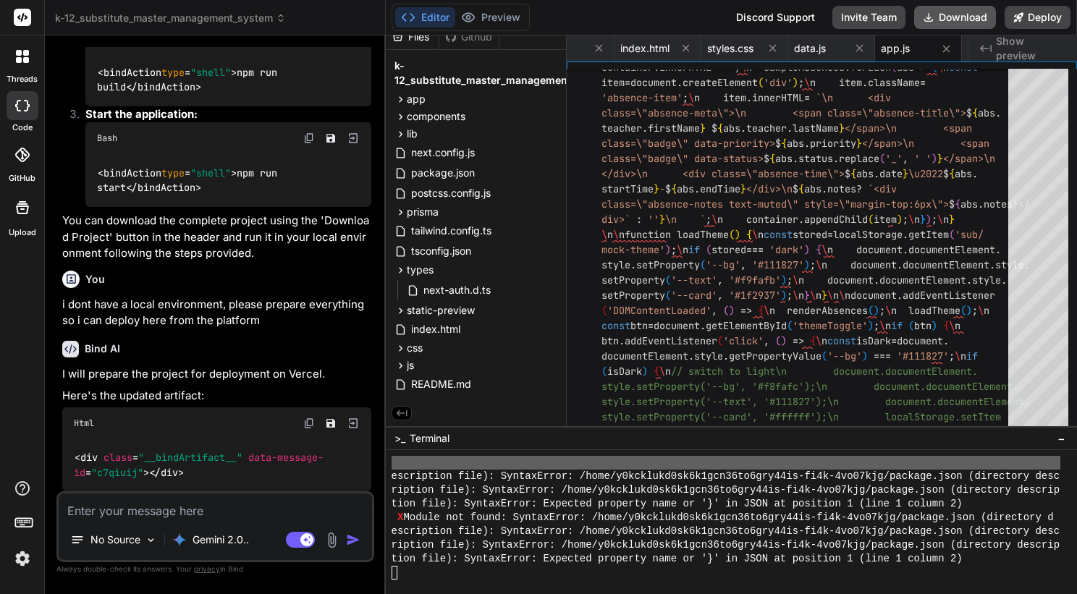
click at [957, 21] on button "Download" at bounding box center [955, 17] width 82 height 23
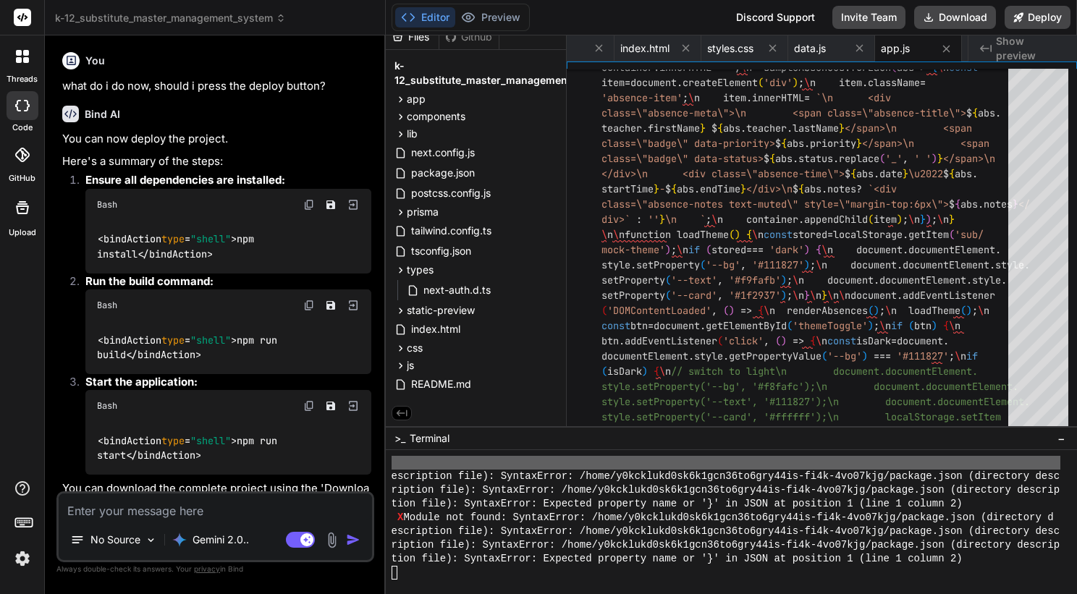
scroll to position [16420, 0]
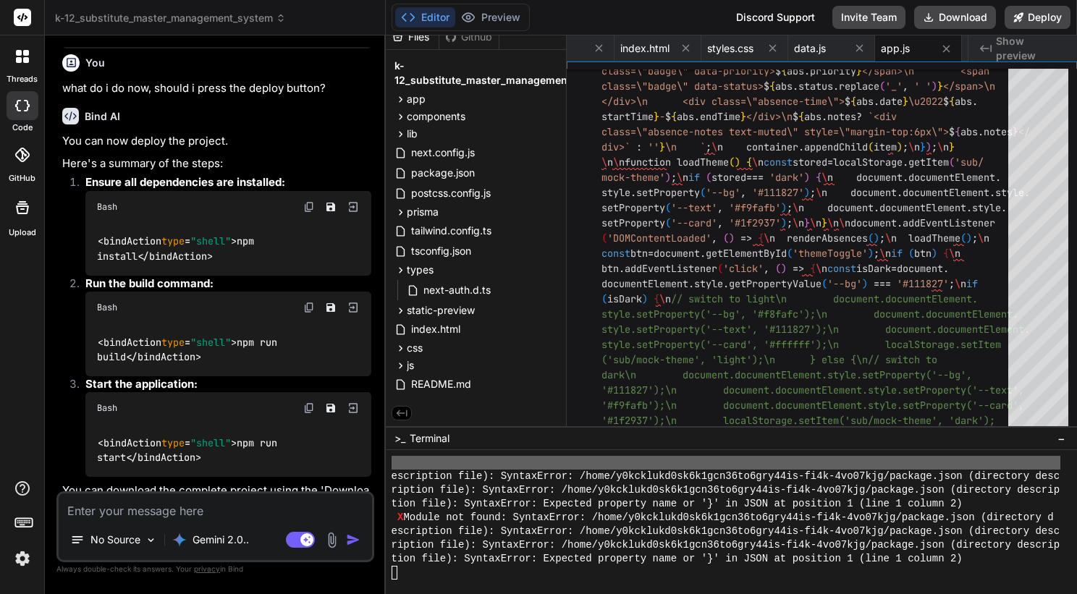
drag, startPoint x: 124, startPoint y: 169, endPoint x: 350, endPoint y: 174, distance: 225.8
copy p "K-12 Substitute Master Management System"
